Goal: Subscribe to service/newsletter: Subscribe to service/newsletter

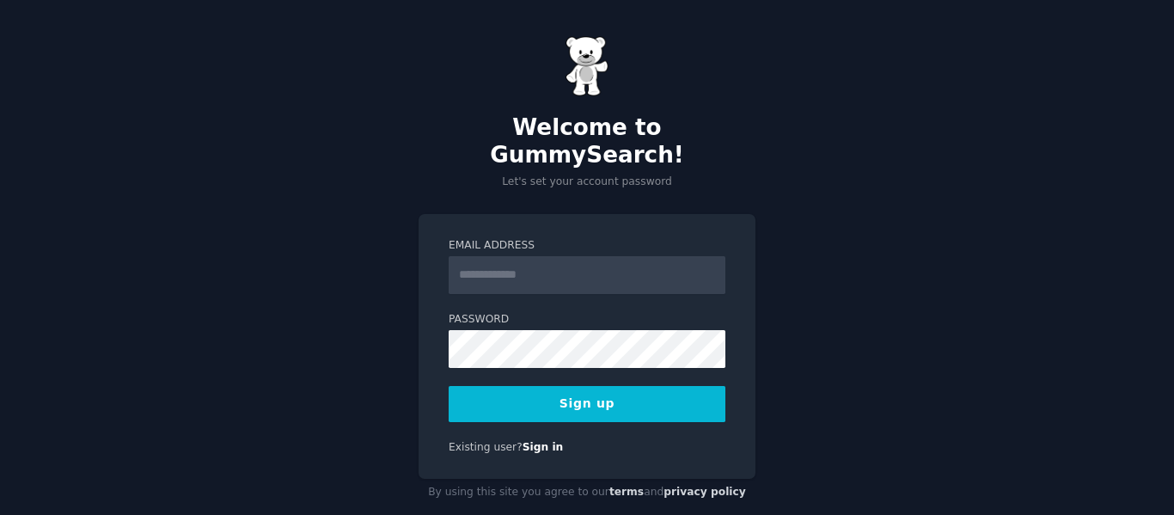
click at [555, 256] on input "Email Address" at bounding box center [587, 275] width 277 height 38
type input "**********"
click at [599, 386] on button "Sign up" at bounding box center [587, 404] width 277 height 36
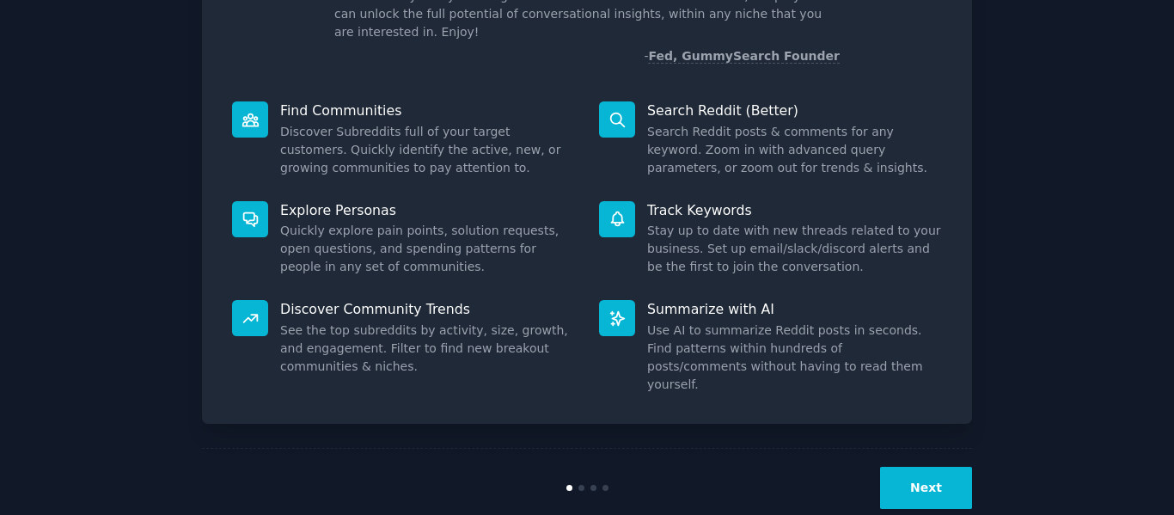
click at [920, 467] on button "Next" at bounding box center [926, 488] width 92 height 42
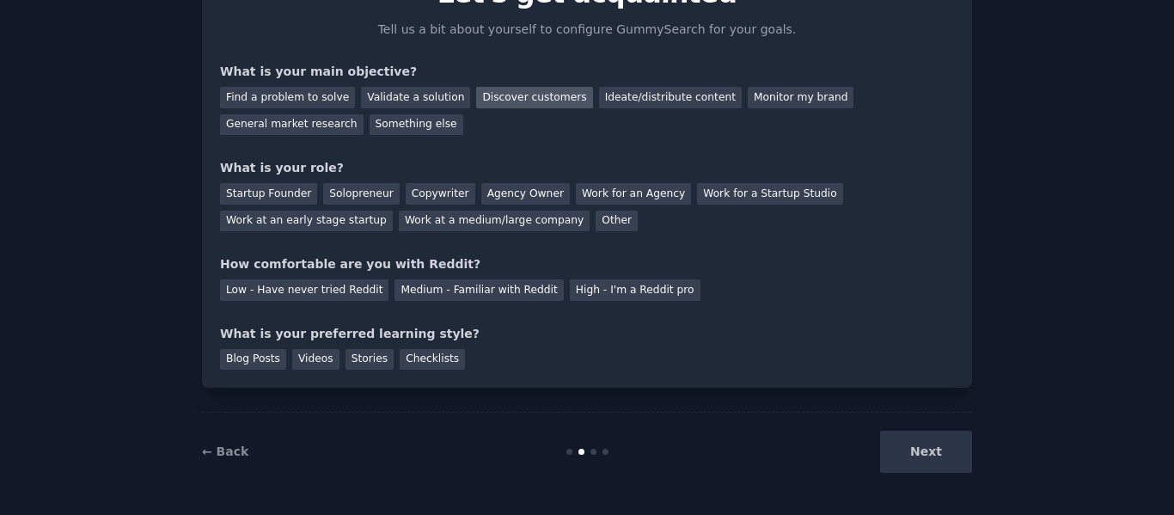
click at [499, 101] on div "Discover customers" at bounding box center [534, 97] width 116 height 21
click at [273, 198] on div "Startup Founder" at bounding box center [268, 193] width 97 height 21
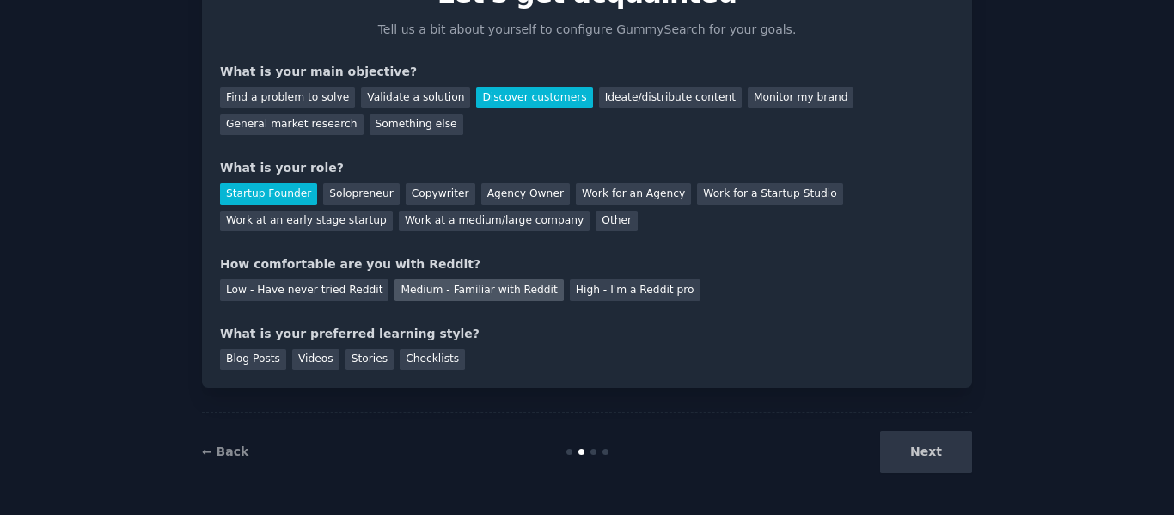
click at [449, 296] on div "Medium - Familiar with Reddit" at bounding box center [479, 289] width 168 height 21
click at [306, 361] on div "Videos" at bounding box center [315, 359] width 47 height 21
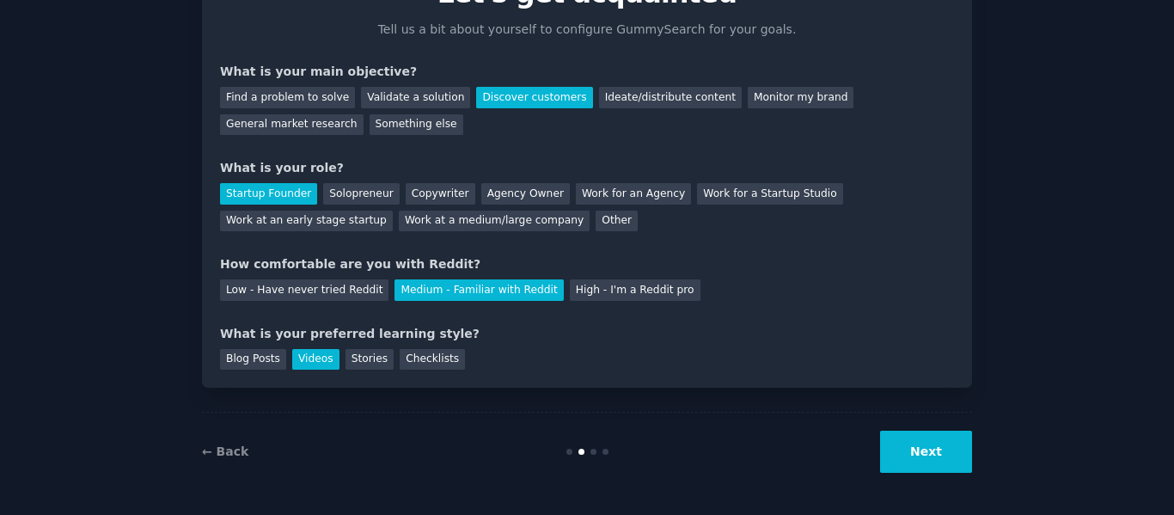
click at [926, 458] on button "Next" at bounding box center [926, 452] width 92 height 42
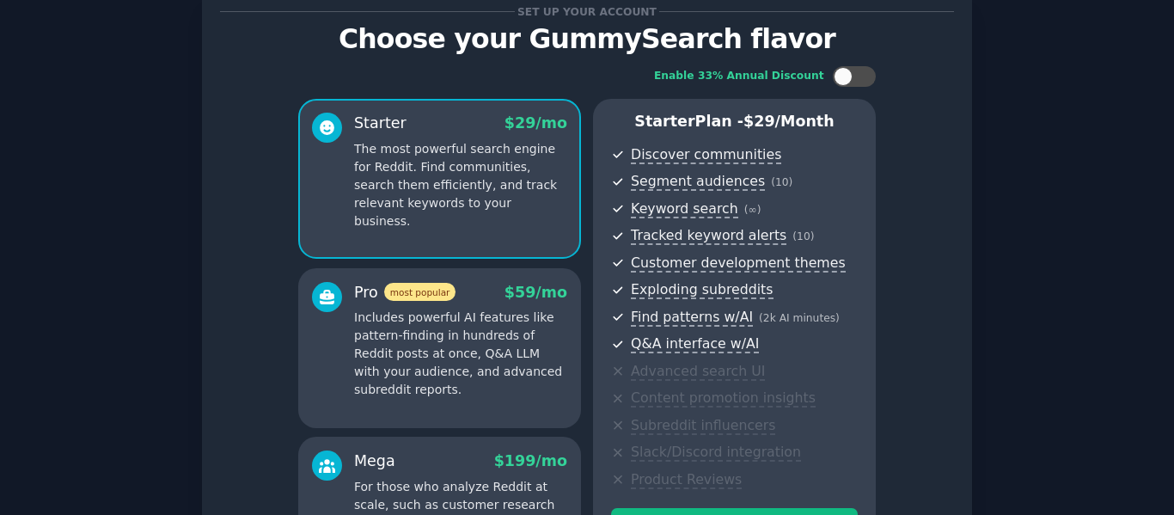
scroll to position [43, 0]
